Goal: Task Accomplishment & Management: Use online tool/utility

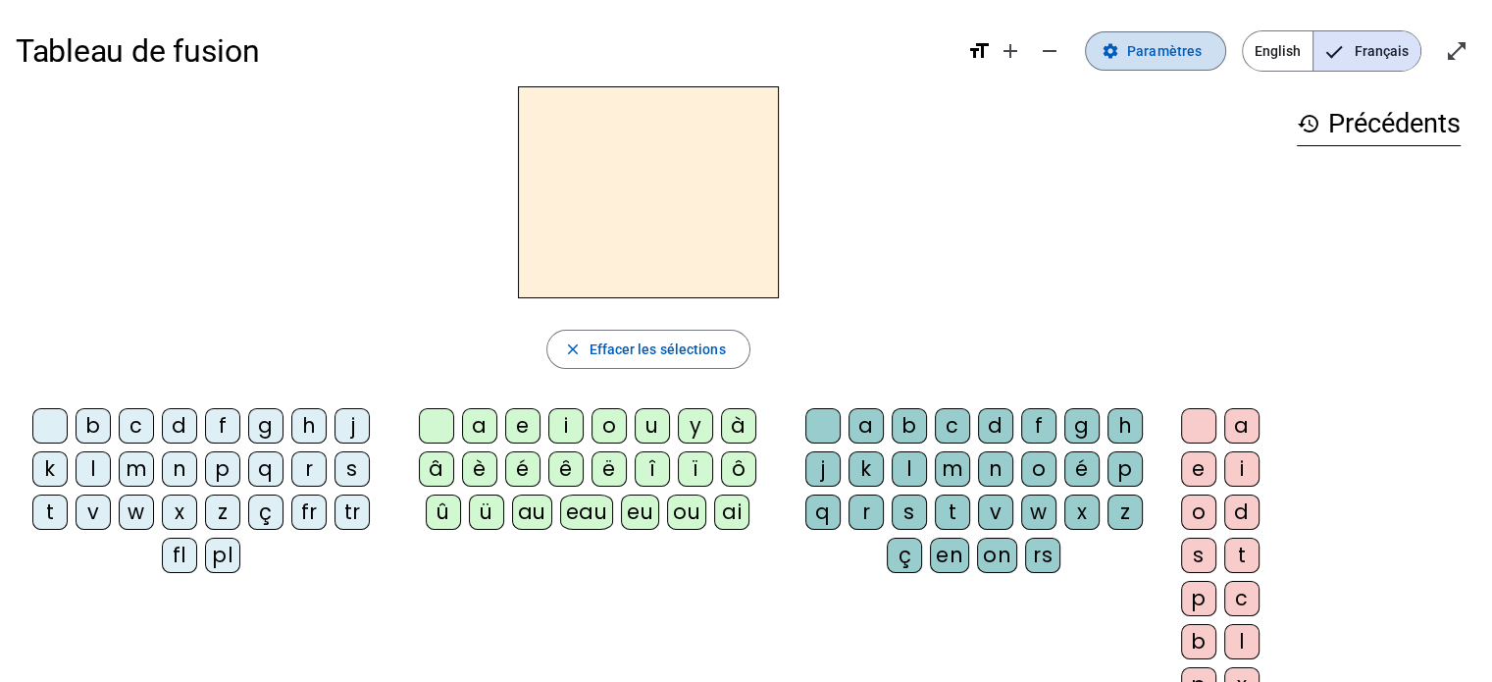
click at [1130, 47] on span at bounding box center [1155, 50] width 139 height 47
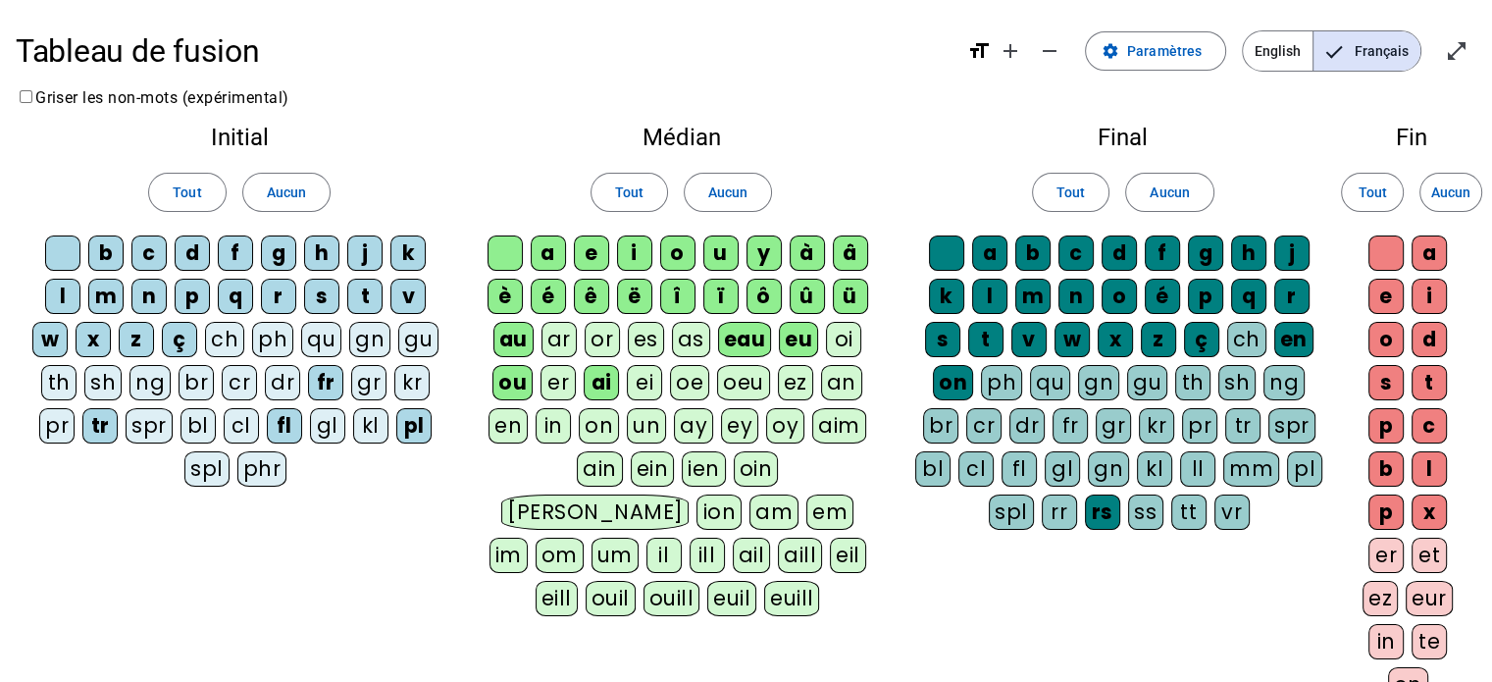
click at [645, 381] on div "ei" at bounding box center [644, 382] width 35 height 35
click at [1393, 554] on div "er" at bounding box center [1385, 555] width 35 height 35
click at [1128, 517] on div "ss" at bounding box center [1145, 511] width 35 height 35
click at [322, 430] on div "gl" at bounding box center [327, 425] width 35 height 35
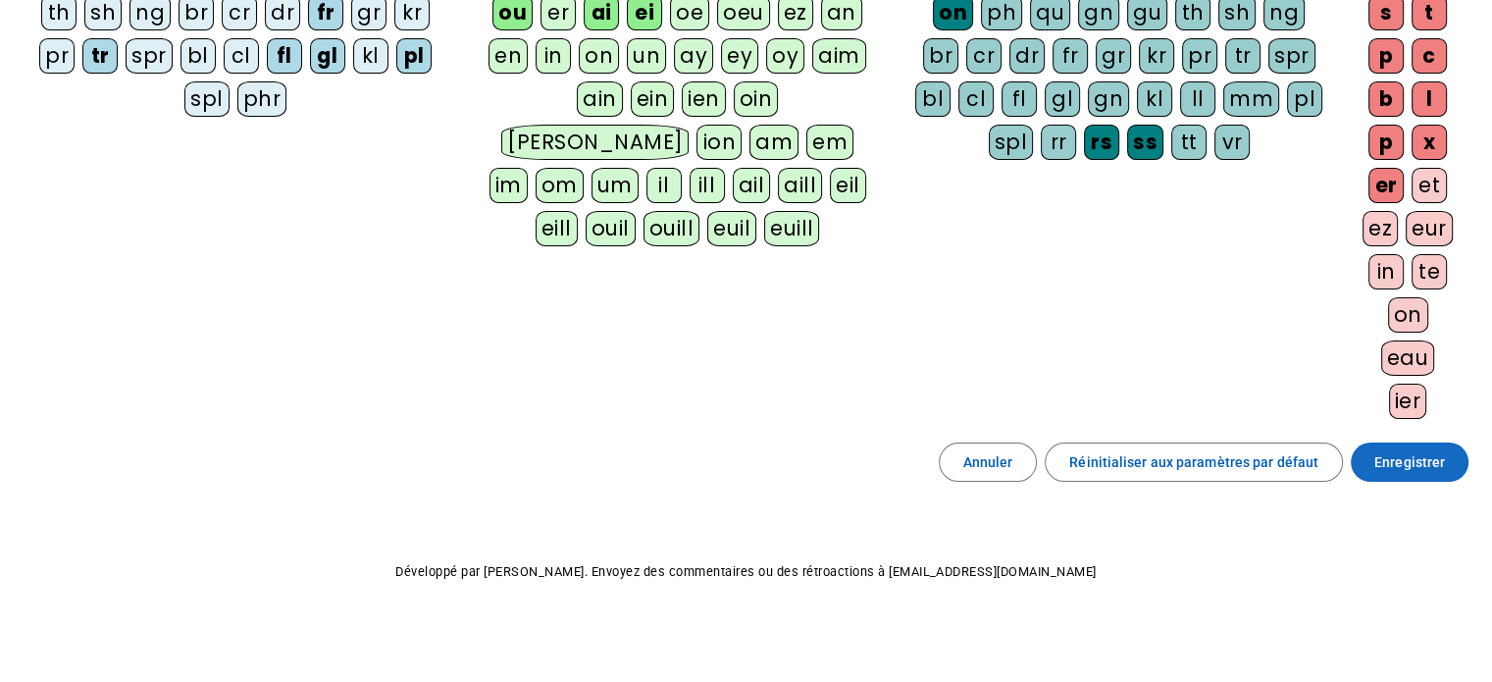
click at [1403, 473] on span at bounding box center [1410, 461] width 118 height 47
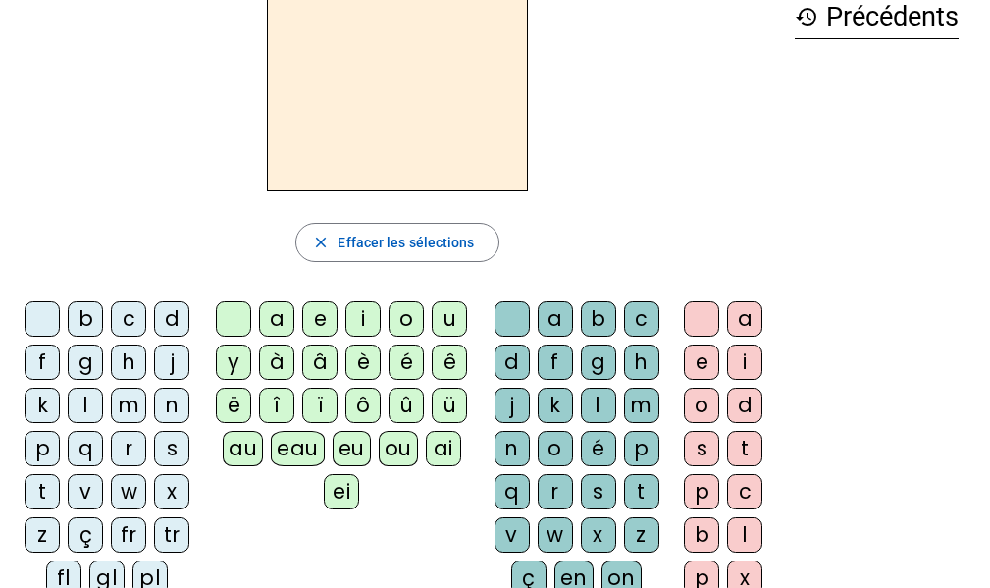
scroll to position [108, 0]
click at [90, 306] on div "b" at bounding box center [85, 317] width 35 height 35
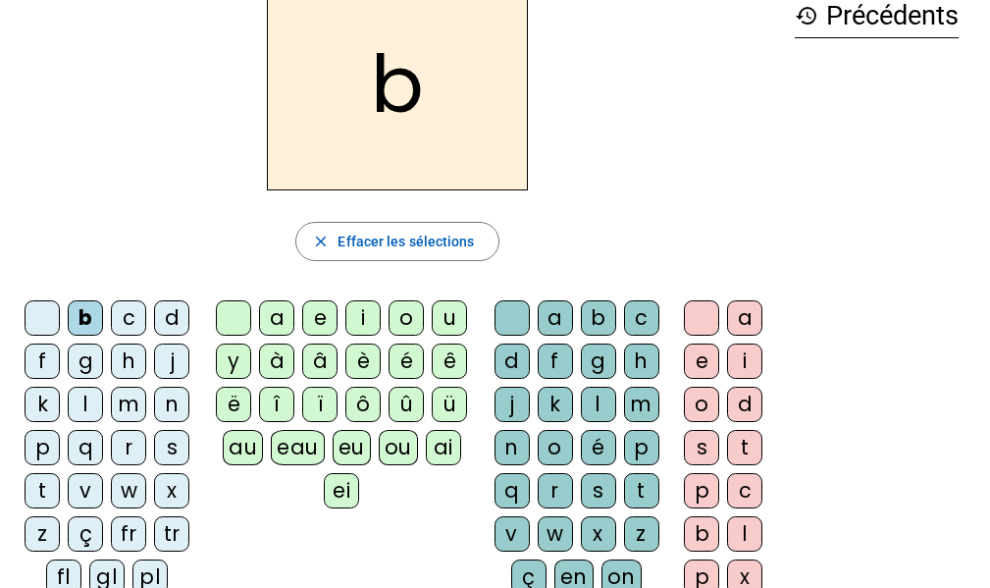
click at [344, 485] on div "ei" at bounding box center [341, 490] width 35 height 35
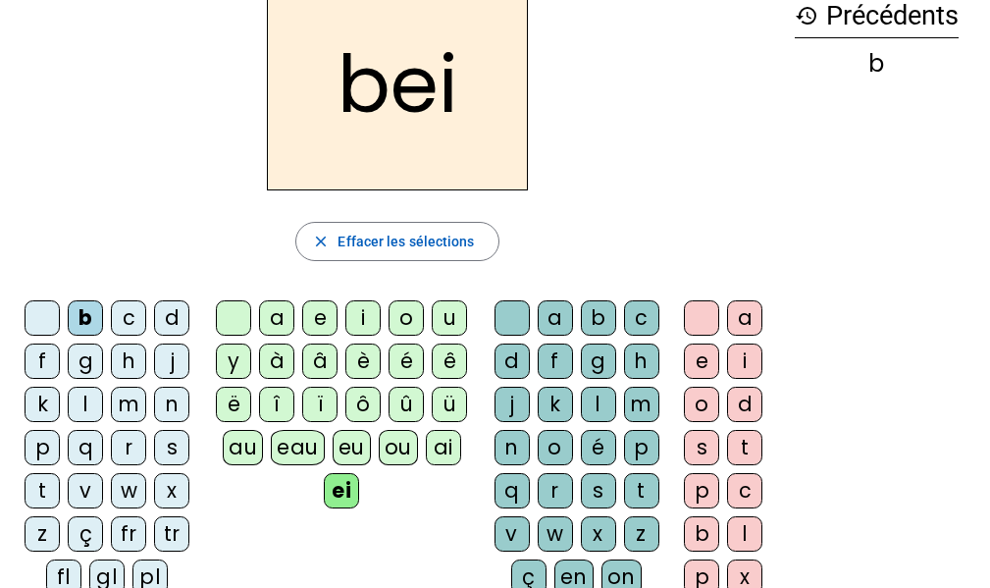
click at [603, 362] on div "g" at bounding box center [598, 360] width 35 height 35
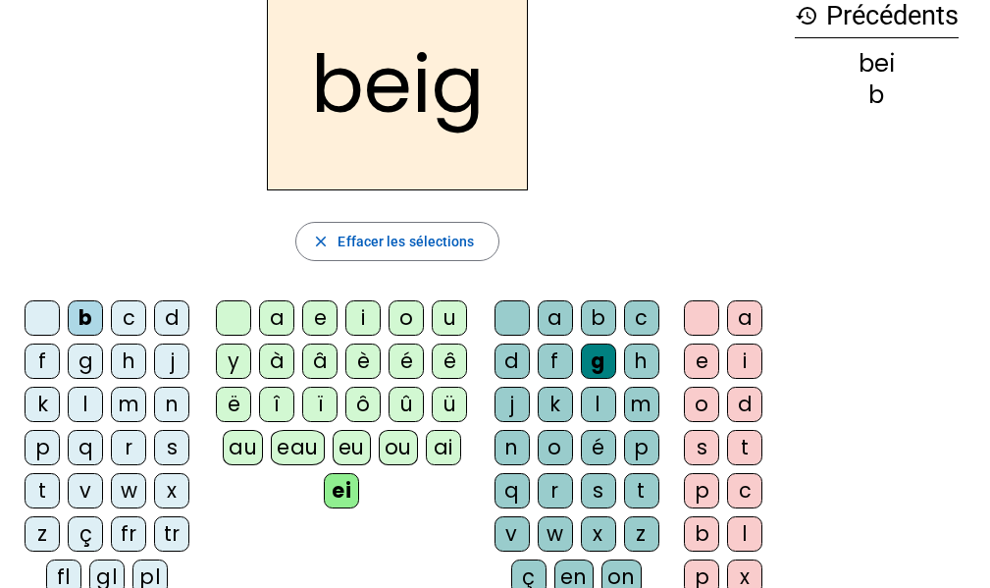
click at [697, 364] on div "e" at bounding box center [701, 360] width 35 height 35
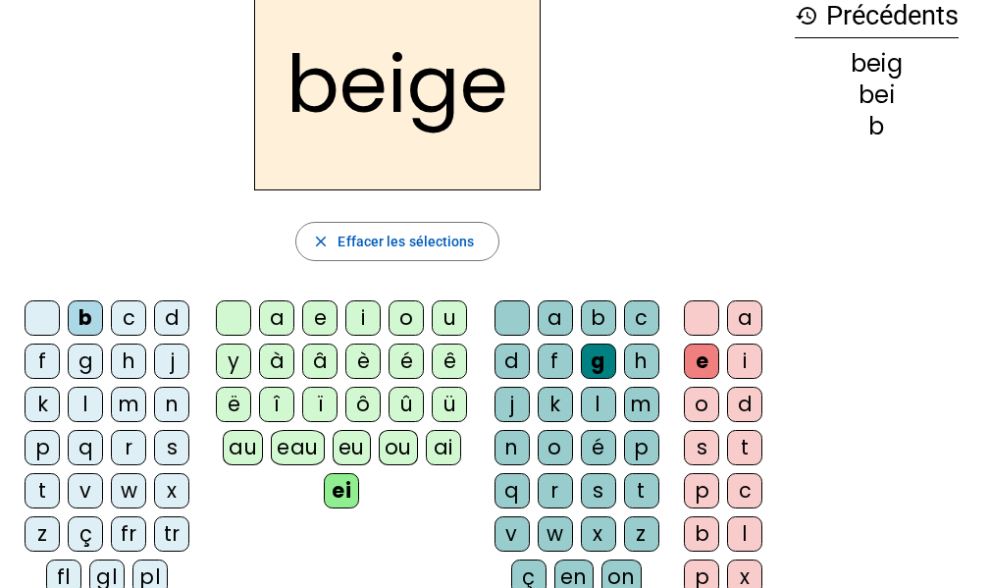
click at [159, 404] on div "n" at bounding box center [171, 403] width 35 height 35
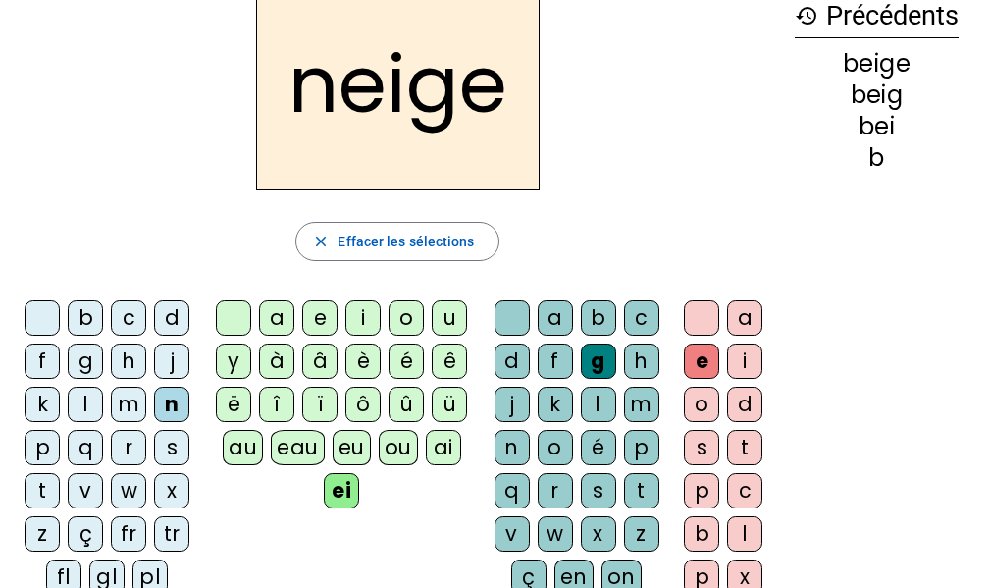
click at [266, 321] on div "a" at bounding box center [276, 317] width 35 height 35
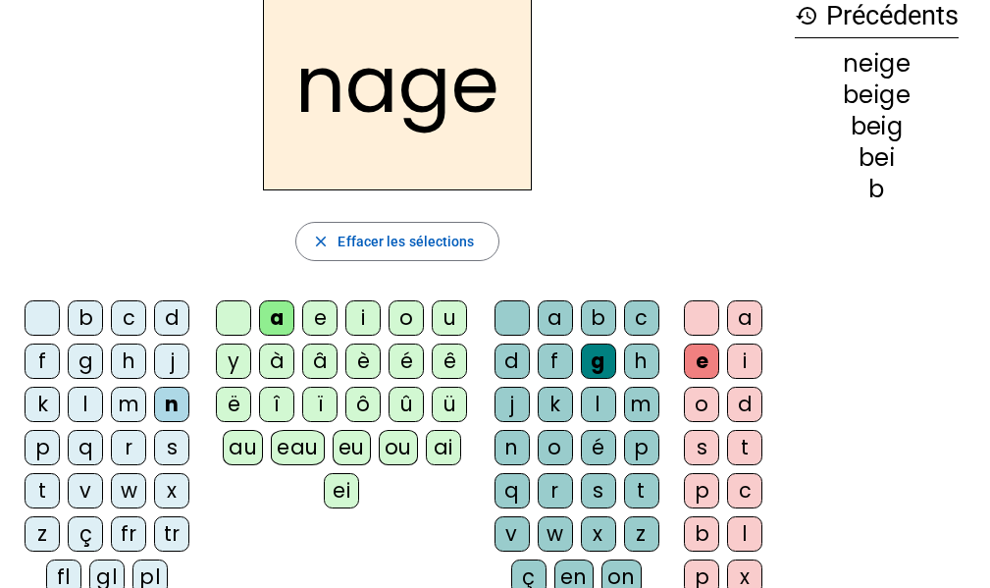
click at [186, 443] on div "s" at bounding box center [171, 447] width 35 height 35
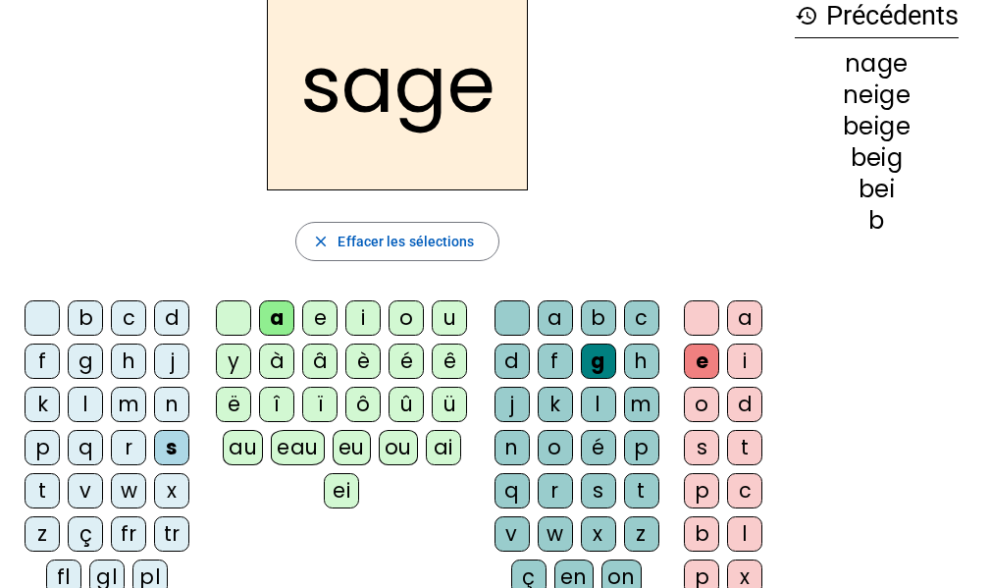
click at [34, 440] on div "p" at bounding box center [42, 447] width 35 height 35
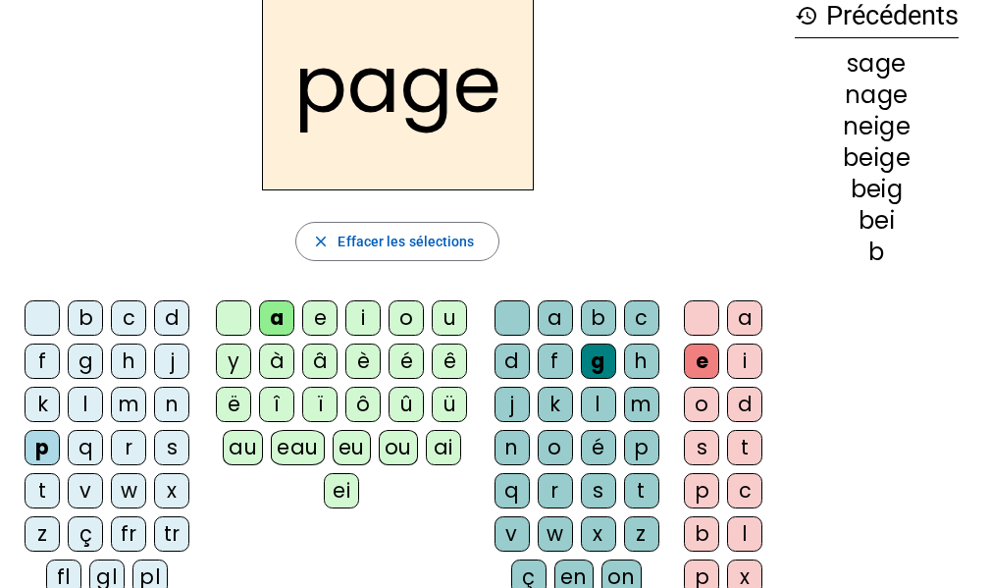
click at [599, 406] on div "l" at bounding box center [598, 403] width 35 height 35
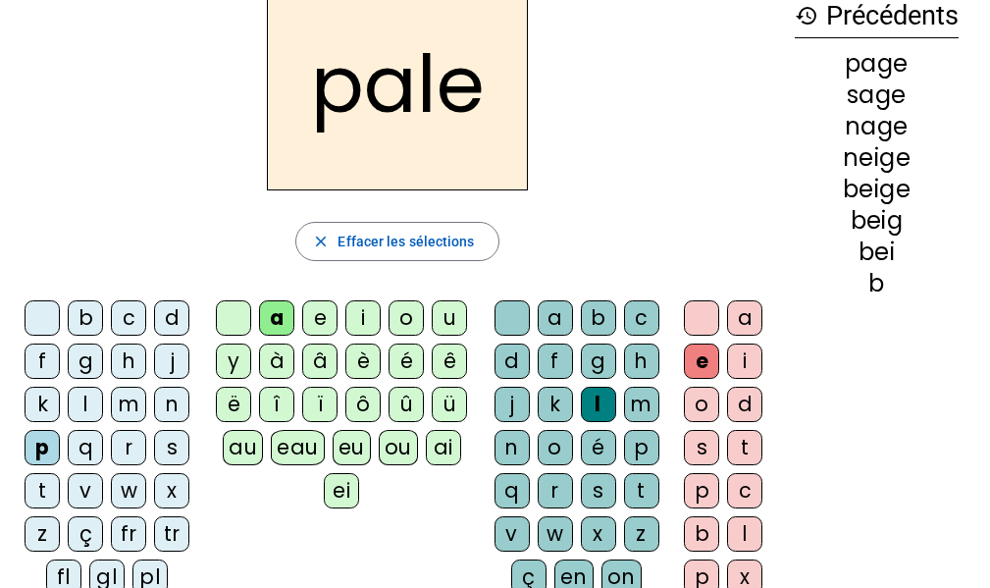
click at [171, 448] on div "s" at bounding box center [171, 447] width 35 height 35
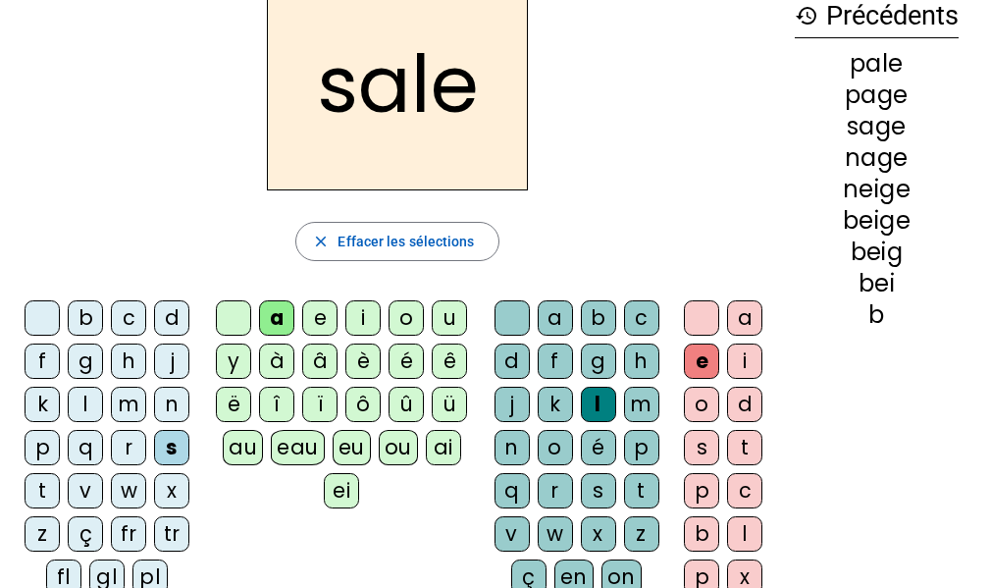
click at [124, 299] on div "b c d f g h j k l m n p q r s t v w x z ç fr tr fl gl pl" at bounding box center [111, 451] width 191 height 318
click at [128, 310] on div "c" at bounding box center [128, 317] width 35 height 35
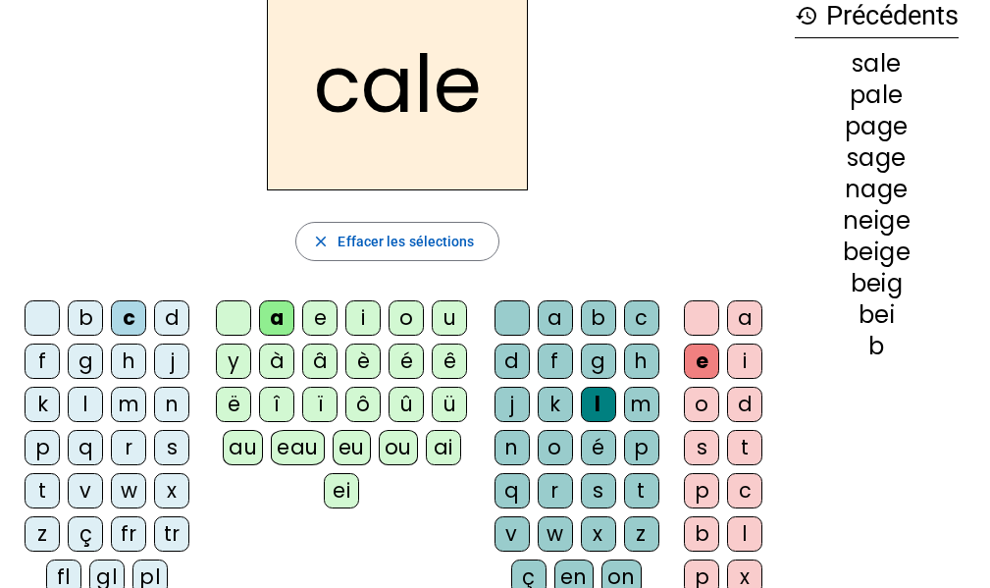
click at [638, 440] on div "p" at bounding box center [641, 447] width 35 height 35
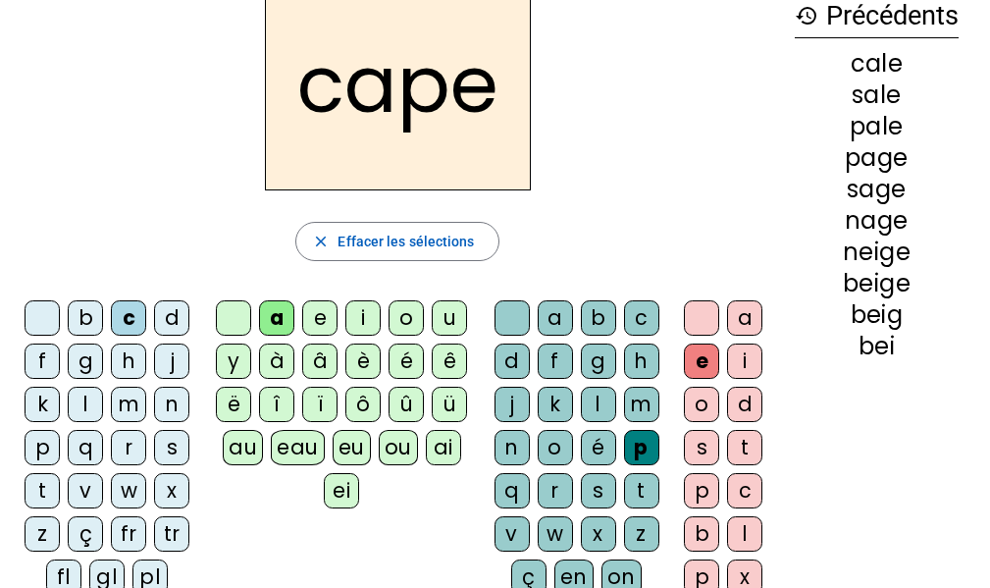
click at [498, 440] on div "n" at bounding box center [511, 447] width 35 height 35
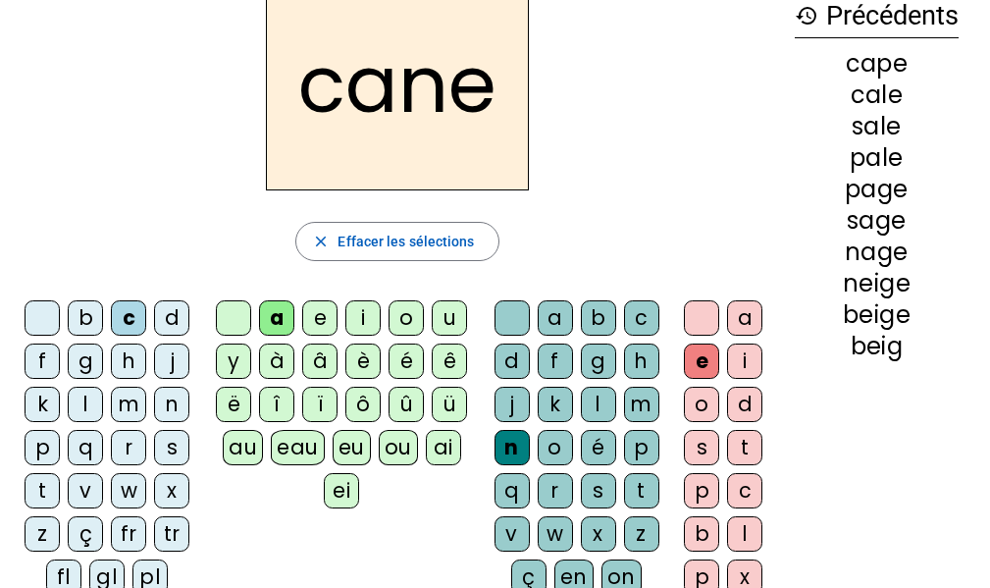
click at [494, 532] on div "v" at bounding box center [511, 533] width 35 height 35
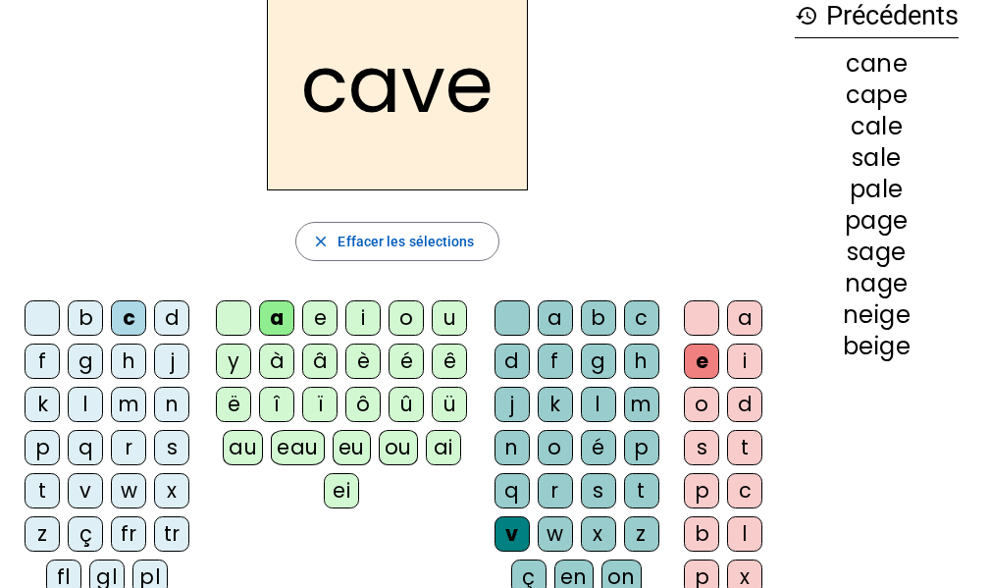
click at [85, 398] on div "l" at bounding box center [85, 403] width 35 height 35
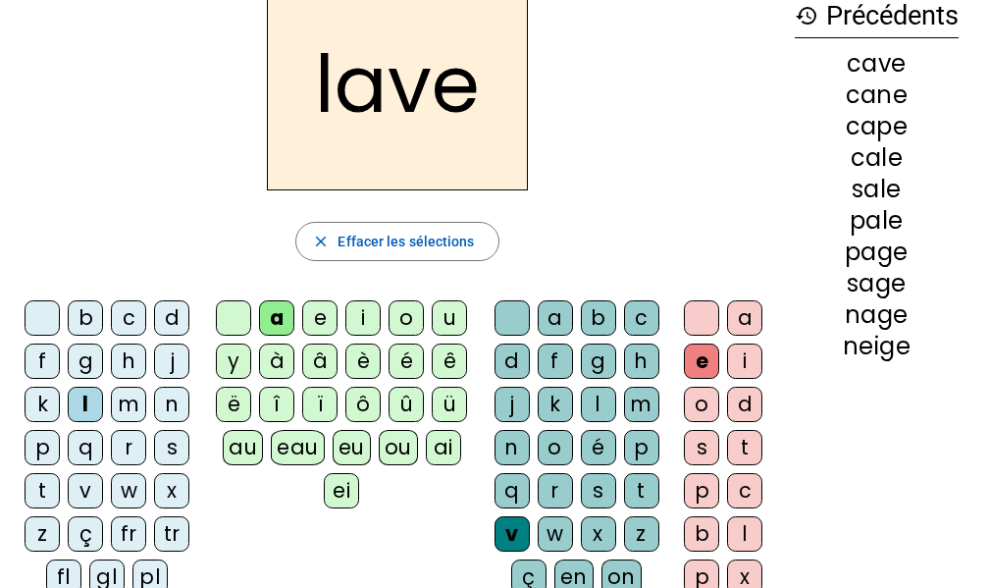
click at [125, 434] on div "r" at bounding box center [128, 447] width 35 height 35
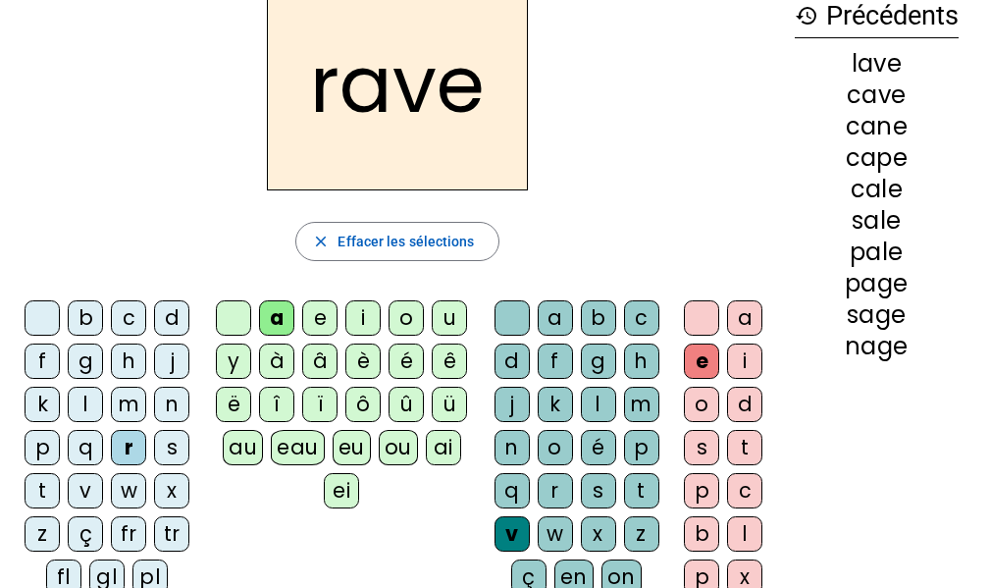
click at [94, 323] on div "b" at bounding box center [85, 317] width 35 height 35
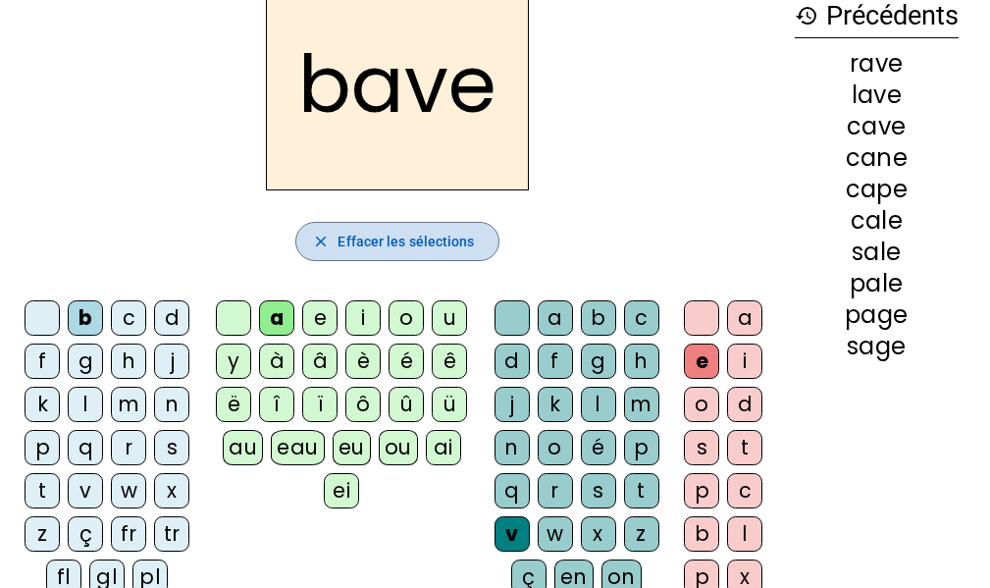
click at [382, 231] on span "Effacer les sélections" at bounding box center [405, 242] width 136 height 24
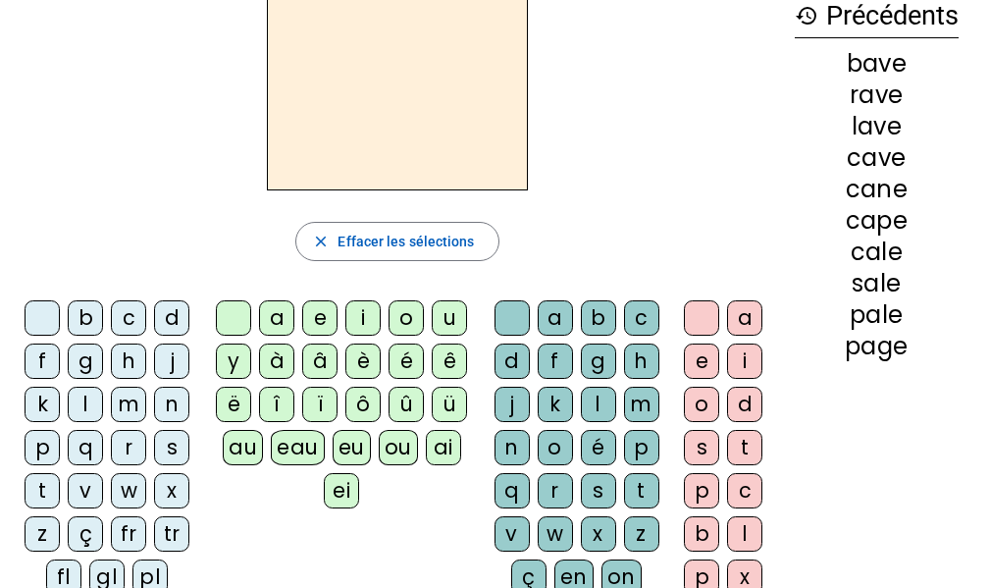
click at [128, 399] on div "m" at bounding box center [128, 403] width 35 height 35
click at [277, 316] on div "a" at bounding box center [276, 317] width 35 height 35
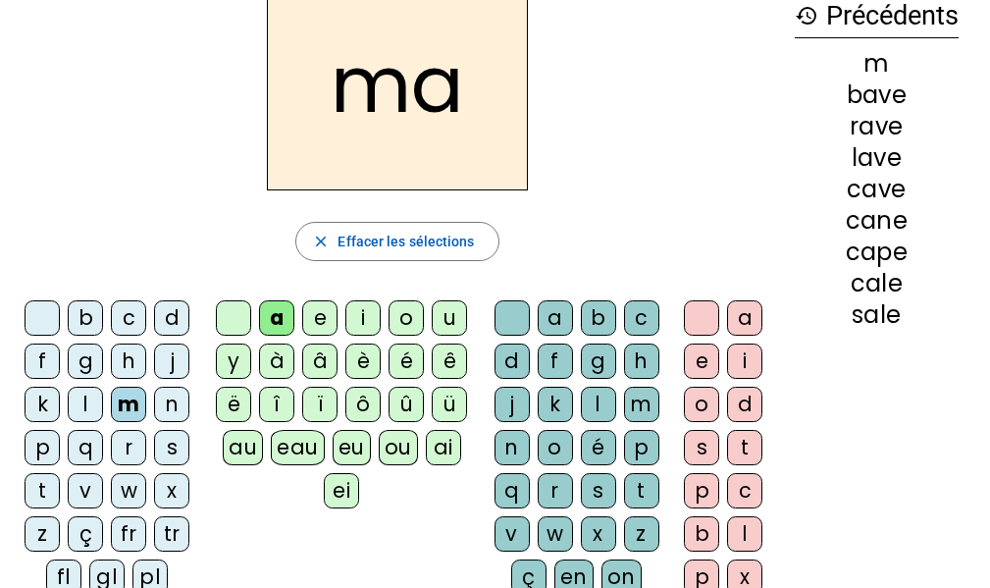
scroll to position [206, 0]
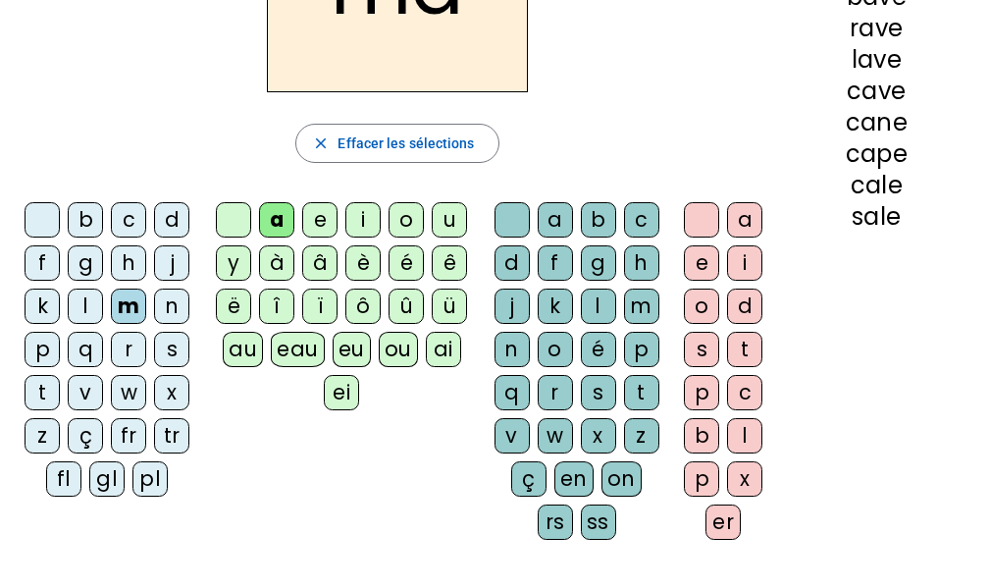
click at [591, 517] on div "ss" at bounding box center [598, 521] width 35 height 35
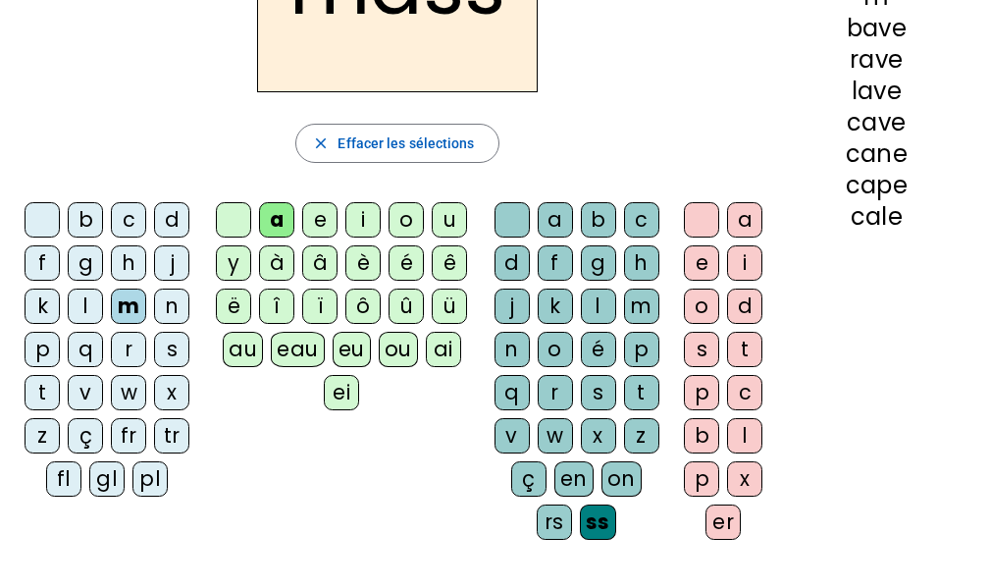
click at [743, 513] on letter-bubble "er" at bounding box center [726, 525] width 43 height 43
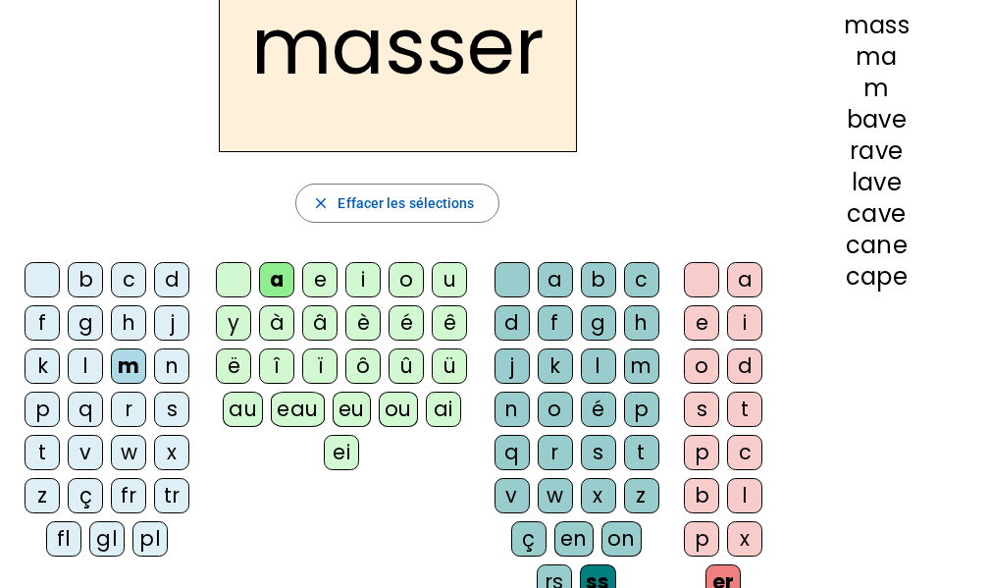
scroll to position [149, 0]
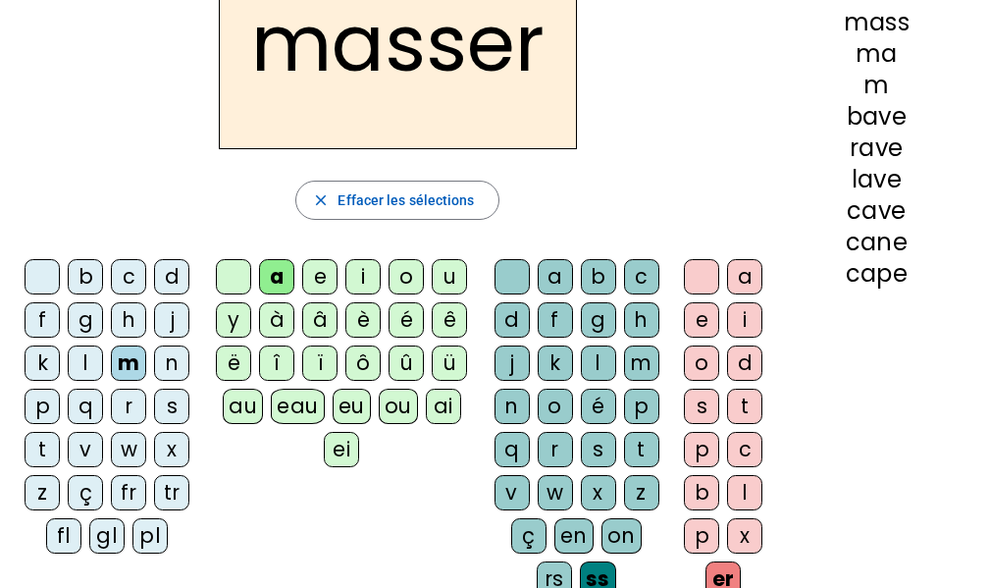
click at [93, 361] on div "l" at bounding box center [85, 362] width 35 height 35
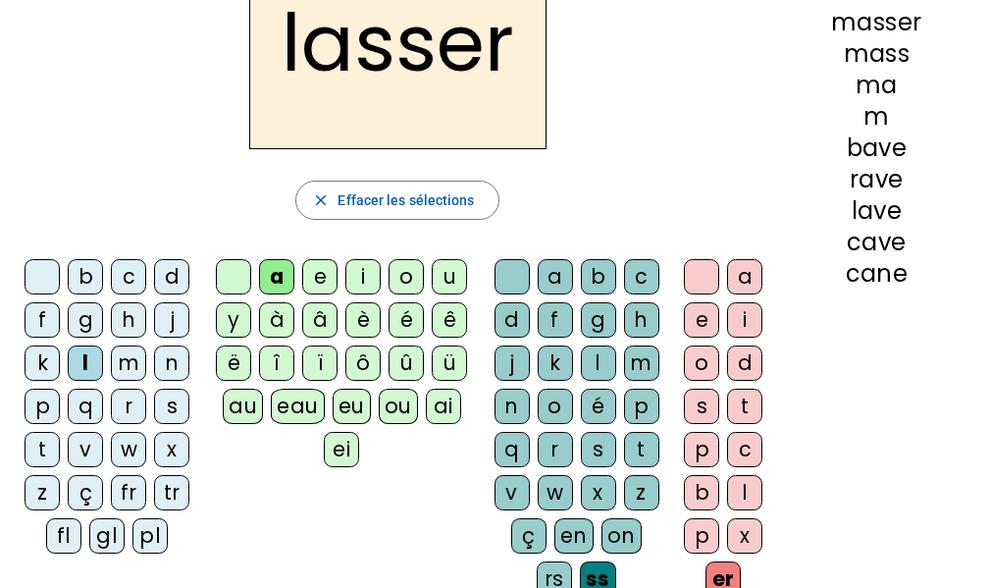
click at [127, 271] on div "c" at bounding box center [128, 276] width 35 height 35
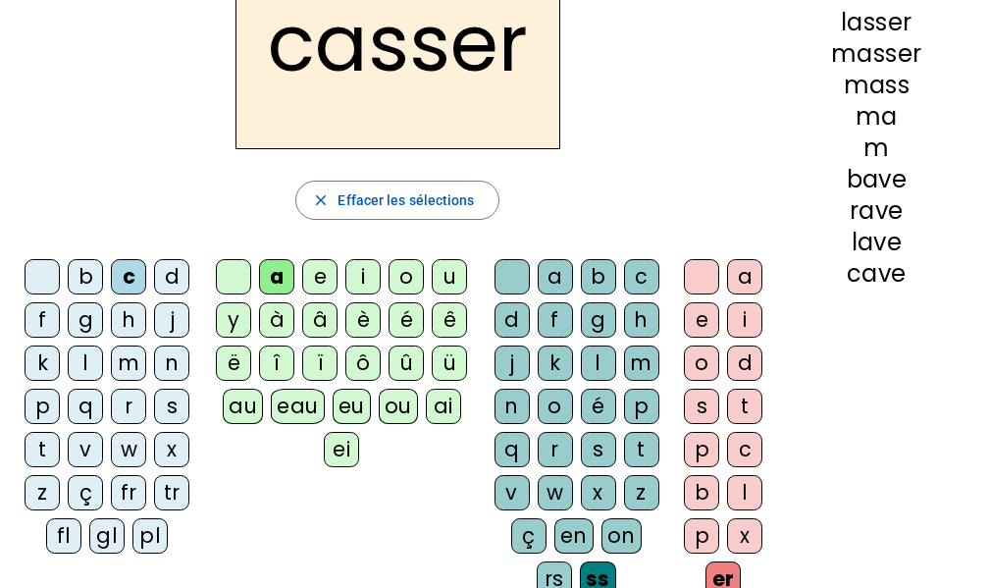
click at [42, 413] on div "p" at bounding box center [42, 405] width 35 height 35
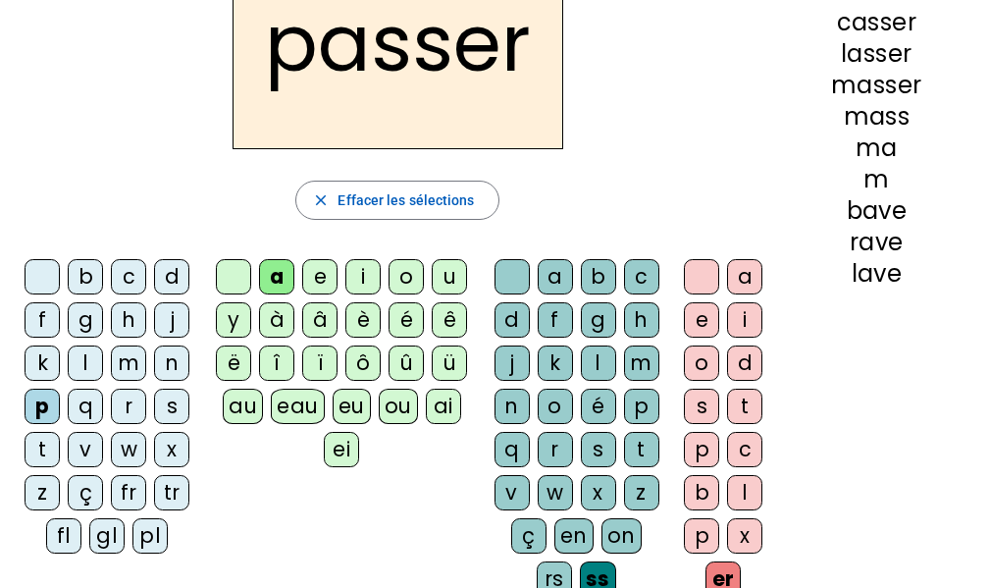
click at [44, 445] on div "t" at bounding box center [42, 449] width 35 height 35
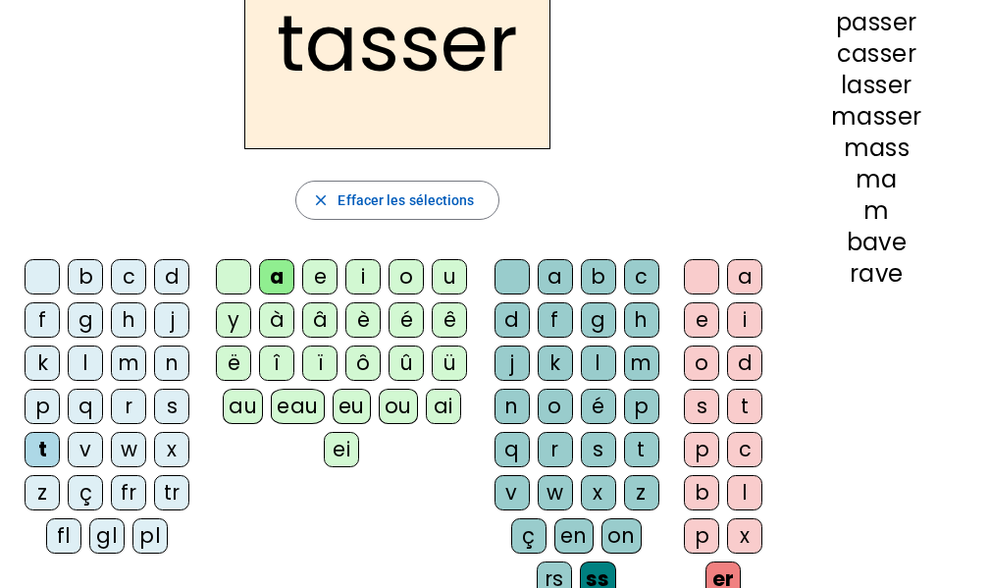
click at [379, 399] on div "ou" at bounding box center [398, 405] width 39 height 35
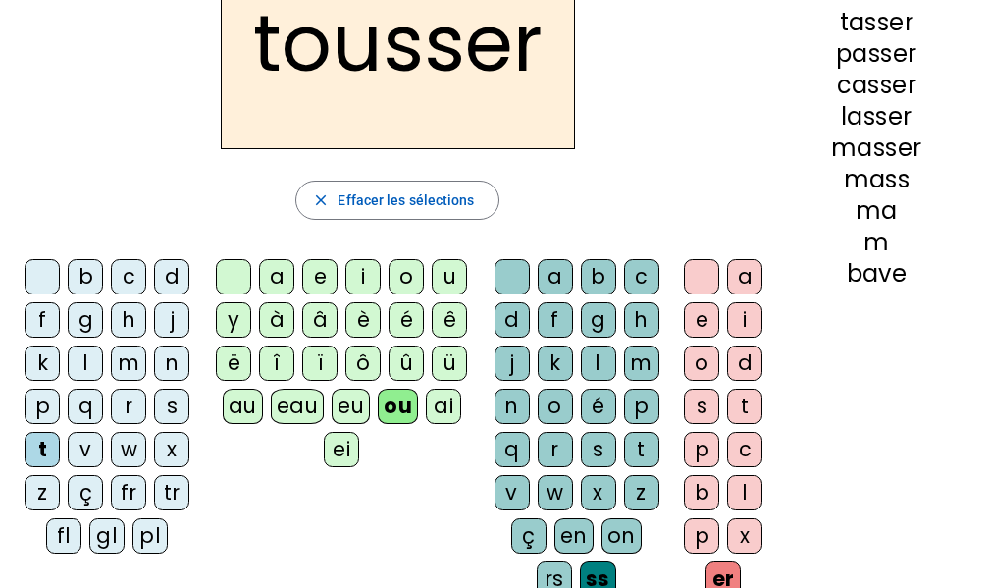
click at [40, 398] on div "p" at bounding box center [42, 405] width 35 height 35
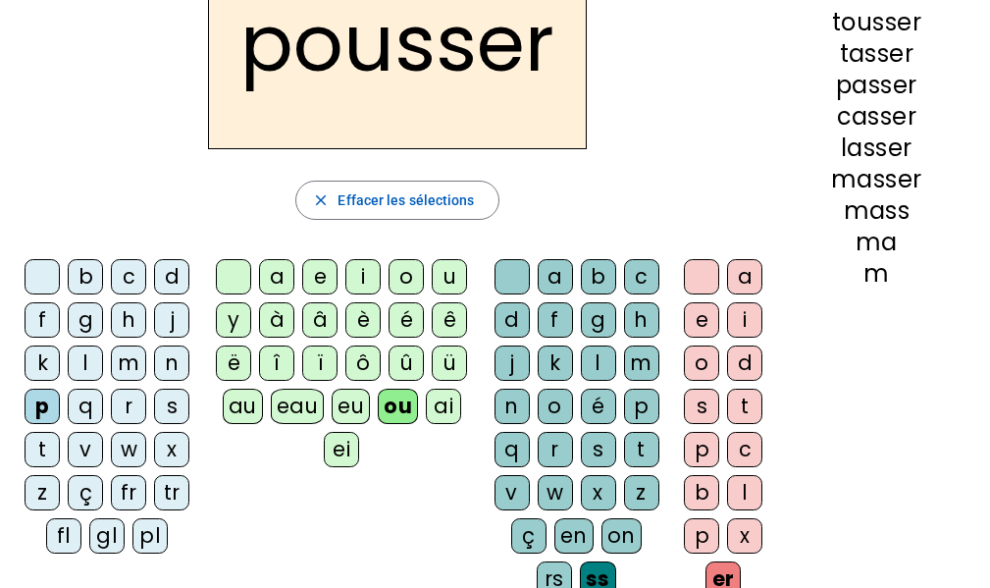
click at [136, 372] on div "m" at bounding box center [128, 362] width 35 height 35
